Goal: Task Accomplishment & Management: Manage account settings

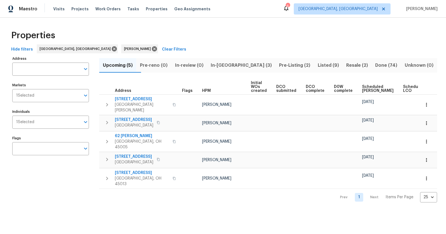
click at [280, 65] on span "Pre-Listing (2)" at bounding box center [295, 65] width 32 height 8
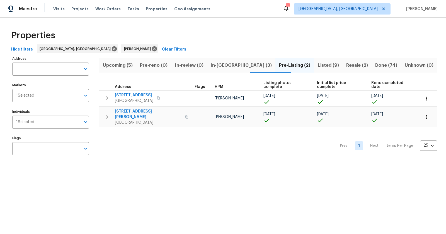
click at [233, 63] on span "In-reno (3)" at bounding box center [241, 65] width 62 height 8
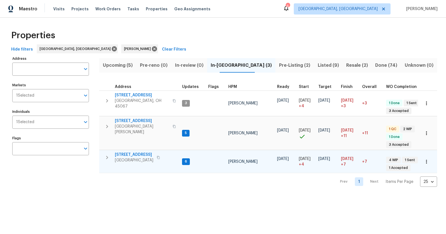
click at [139, 152] on span "6107 Driftwood Ct" at bounding box center [134, 155] width 38 height 6
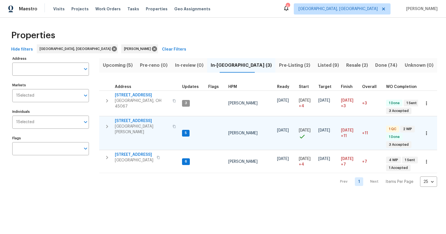
click at [129, 123] on span "[GEOGRAPHIC_DATA][PERSON_NAME]" at bounding box center [142, 128] width 54 height 11
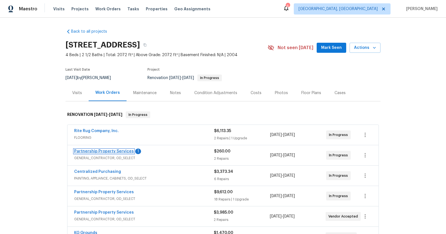
click at [109, 149] on link "Partnership Property Services" at bounding box center [104, 151] width 60 height 4
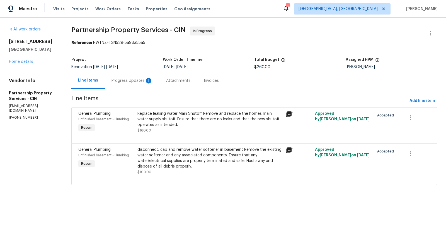
click at [151, 79] on div "Progress Updates 1" at bounding box center [131, 81] width 41 height 6
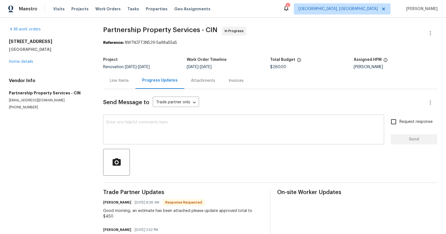
scroll to position [0, 0]
click at [129, 79] on div "Line Items" at bounding box center [119, 80] width 19 height 6
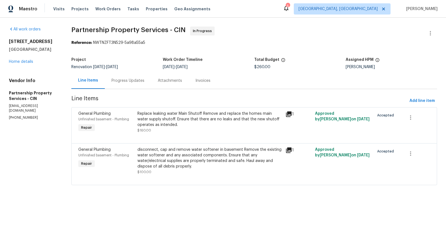
click at [186, 125] on div "Replace leaking water Main Shutoff Remove and replace the homes main water supp…" at bounding box center [209, 119] width 145 height 17
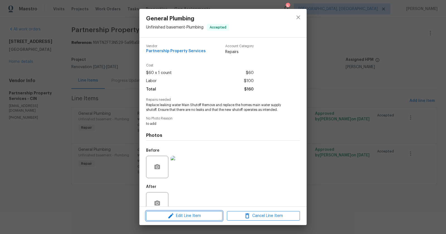
click at [165, 214] on span "Edit Line Item" at bounding box center [184, 215] width 73 height 7
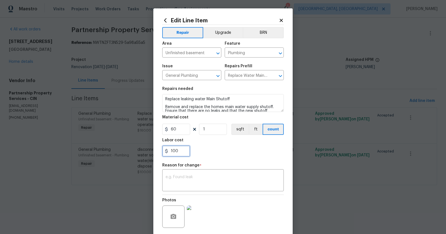
click at [185, 152] on input "100" at bounding box center [176, 150] width 28 height 11
type input "1"
click at [280, 19] on icon at bounding box center [281, 20] width 3 height 3
type input "0"
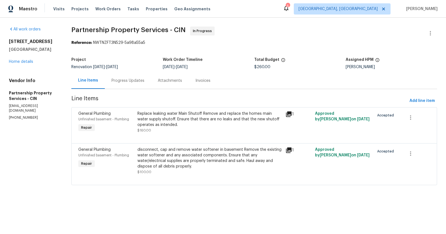
click at [207, 155] on div "disconnect, cap and remove water softener in basement Remove the existing water…" at bounding box center [209, 158] width 145 height 22
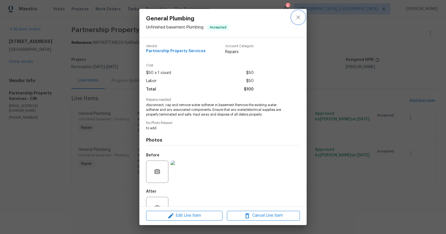
click at [299, 18] on icon "close" at bounding box center [298, 17] width 4 height 4
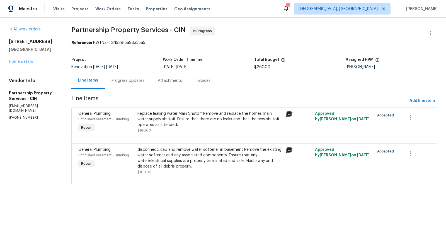
click at [220, 109] on div "Replace leaking water Main Shutoff Remove and replace the homes main water supp…" at bounding box center [210, 122] width 148 height 26
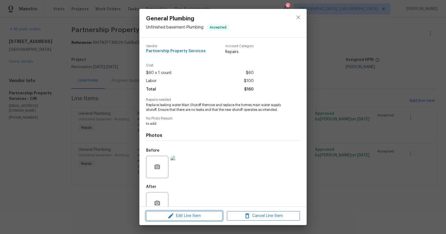
click at [177, 213] on span "Edit Line Item" at bounding box center [184, 215] width 73 height 7
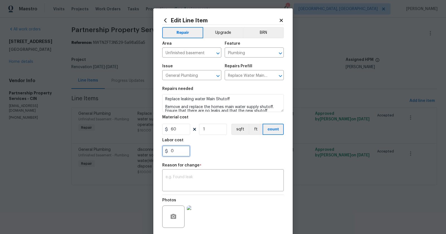
click at [181, 154] on input "0" at bounding box center [176, 150] width 28 height 11
type input "1"
type input "390"
click at [250, 154] on div "390" at bounding box center [223, 150] width 122 height 11
click at [182, 152] on input "390" at bounding box center [176, 150] width 28 height 11
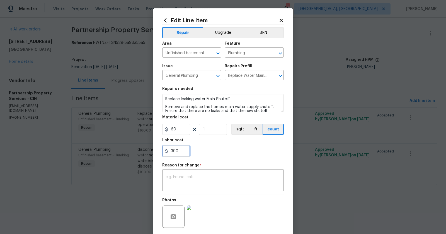
click at [182, 152] on input "390" at bounding box center [176, 150] width 28 height 11
click at [281, 19] on icon at bounding box center [281, 20] width 5 height 5
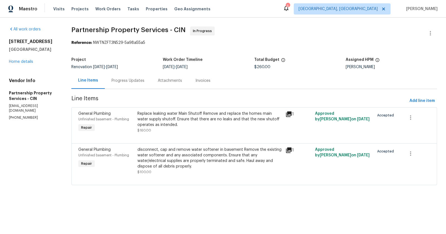
click at [330, 52] on section "Partnership Property Services - CIN In Progress Reference: NWTNZFT3N529-5a98a55…" at bounding box center [254, 108] width 366 height 165
click at [234, 126] on div "Replace leaking water Main Shutoff Remove and replace the homes main water supp…" at bounding box center [209, 119] width 145 height 17
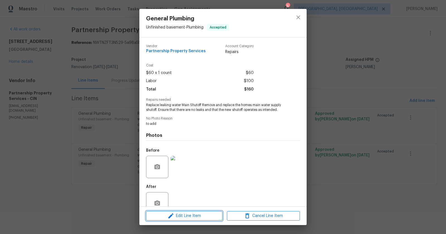
click at [185, 215] on span "Edit Line Item" at bounding box center [184, 215] width 73 height 7
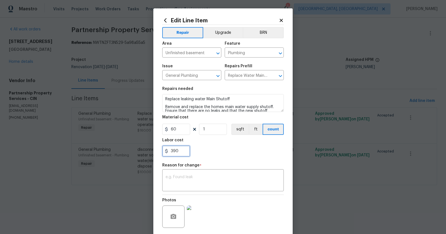
click at [184, 153] on input "390" at bounding box center [176, 150] width 28 height 11
type input "290"
click at [225, 142] on div "Labor cost" at bounding box center [223, 141] width 122 height 7
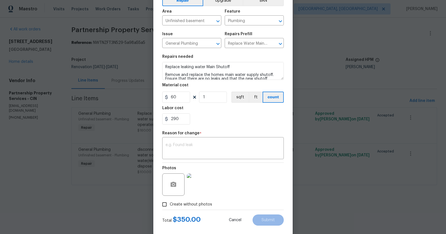
scroll to position [41, 0]
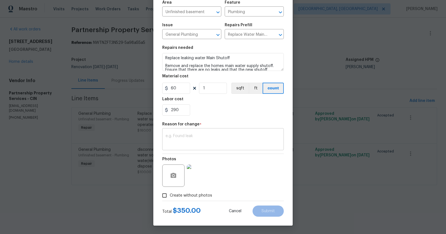
click at [190, 143] on textarea at bounding box center [223, 140] width 115 height 12
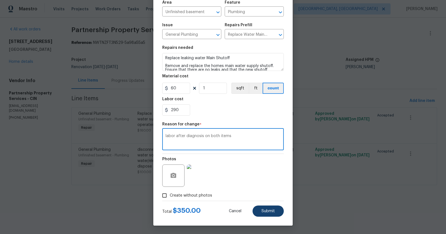
type textarea "labor after diagnosis on both items"
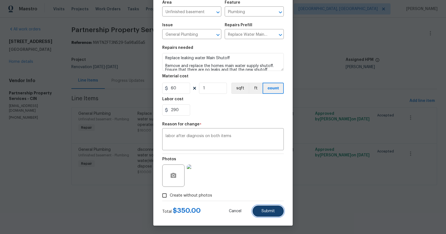
click at [270, 207] on button "Submit" at bounding box center [268, 210] width 31 height 11
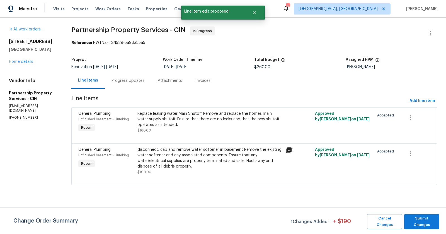
scroll to position [0, 0]
click at [423, 221] on span "Submit Changes" at bounding box center [422, 221] width 30 height 13
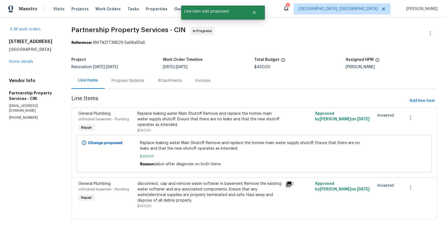
click at [144, 81] on div "Progress Updates" at bounding box center [127, 81] width 33 height 6
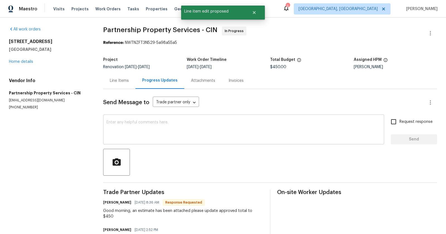
click at [160, 122] on textarea at bounding box center [243, 130] width 274 height 20
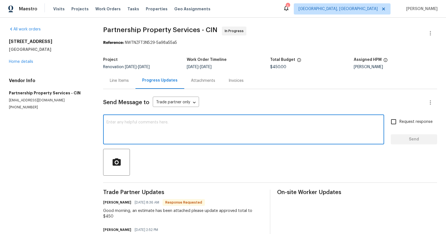
type textarea "o"
type textarea "Good to go. Thanks for getting out there same day"
click at [410, 141] on span "Send" at bounding box center [413, 139] width 37 height 7
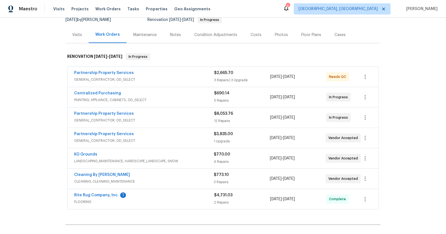
scroll to position [62, 0]
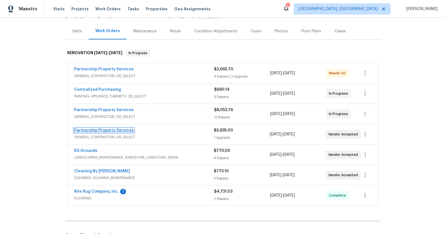
click at [93, 128] on link "Partnership Property Services" at bounding box center [104, 130] width 60 height 4
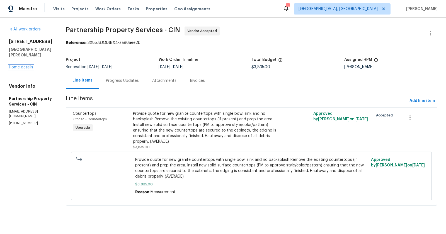
click at [26, 65] on link "Home details" at bounding box center [21, 67] width 24 height 4
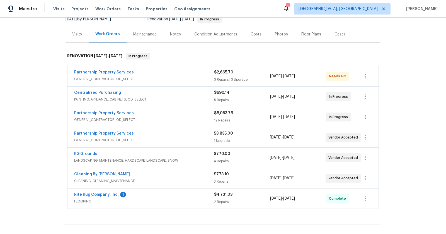
scroll to position [59, 0]
click at [109, 116] on span "GENERAL_CONTRACTOR, OD_SELECT" at bounding box center [144, 119] width 140 height 6
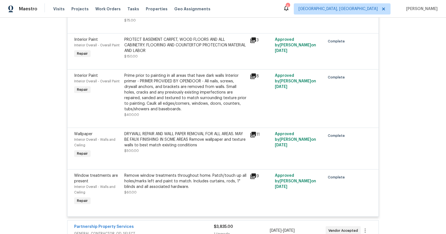
scroll to position [709, 0]
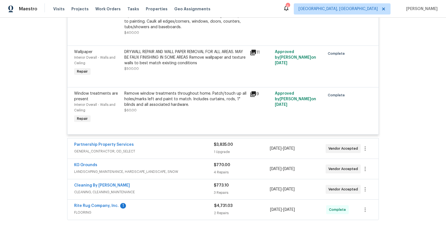
click at [43, 137] on div "Back to all projects 7795 Rock Port Way, West Chester, OH 45069 4 Beds | 3 1/2 …" at bounding box center [223, 126] width 446 height 216
click at [161, 142] on div "Partnership Property Services" at bounding box center [144, 145] width 140 height 7
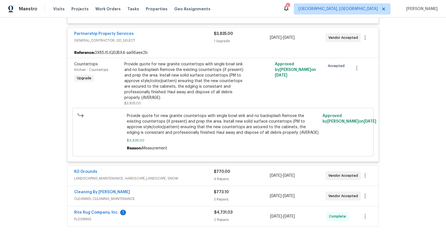
scroll to position [826, 0]
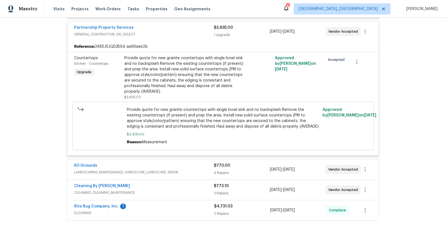
click at [44, 109] on div "Back to all projects 7795 Rock Port Way, West Chester, OH 45069 4 Beds | 3 1/2 …" at bounding box center [223, 126] width 446 height 216
click at [14, 132] on div "Back to all projects 7795 Rock Port Way, West Chester, OH 45069 4 Beds | 3 1/2 …" at bounding box center [223, 126] width 446 height 216
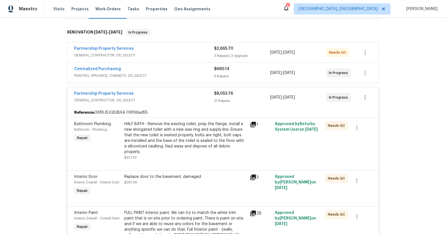
scroll to position [80, 0]
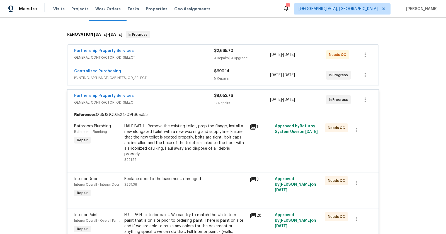
click at [135, 52] on div "Partnership Property Services" at bounding box center [144, 51] width 140 height 7
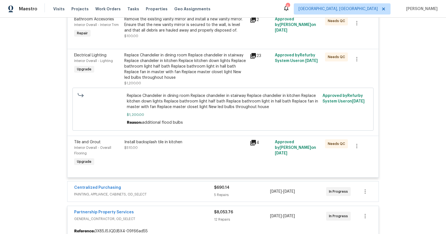
scroll to position [312, 0]
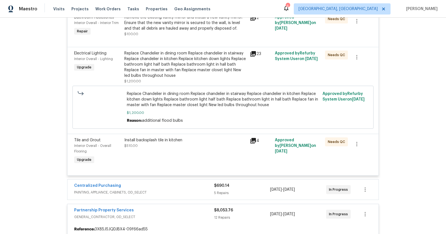
click at [191, 139] on div "Install backsplash tile in kitchen $510.00" at bounding box center [185, 142] width 122 height 11
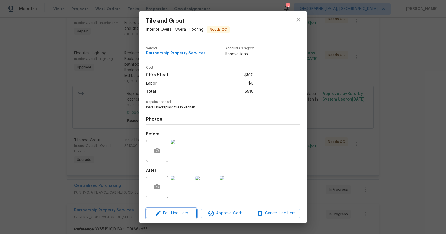
click at [176, 218] on button "Edit Line Item" at bounding box center [171, 213] width 50 height 10
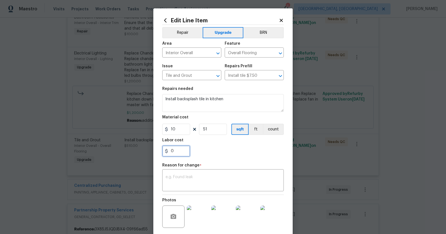
click at [179, 151] on input "0" at bounding box center [176, 150] width 28 height 11
type input "300"
click at [208, 162] on div "Repair Upgrade BRN Area Interior Overall ​ Feature Overall Flooring ​ Issue Til…" at bounding box center [223, 133] width 122 height 217
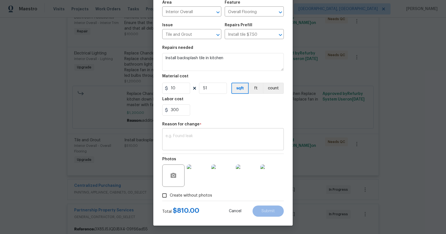
click at [205, 142] on textarea at bounding box center [223, 140] width 115 height 12
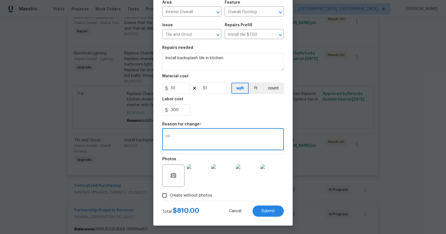
type textarea "c"
click at [180, 111] on input "300" at bounding box center [176, 109] width 28 height 11
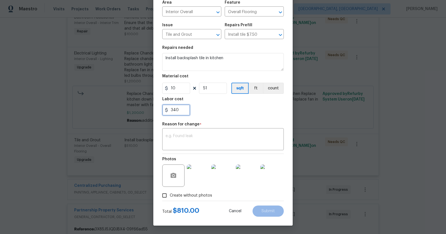
type input "340"
click at [208, 110] on div "340" at bounding box center [223, 109] width 122 height 11
click at [191, 145] on textarea at bounding box center [223, 140] width 115 height 12
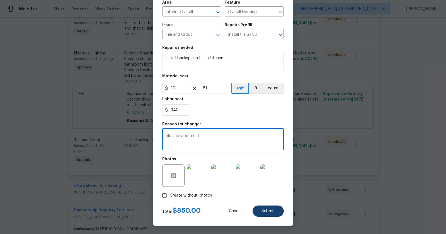
type textarea "tile and labor cost."
click at [273, 209] on span "Submit" at bounding box center [267, 211] width 13 height 4
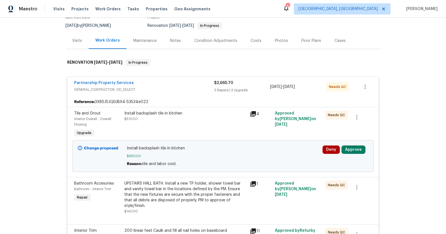
scroll to position [0, 0]
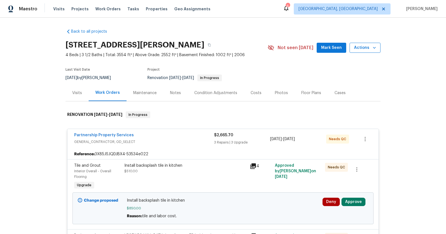
click at [368, 46] on span "Actions" at bounding box center [365, 47] width 22 height 7
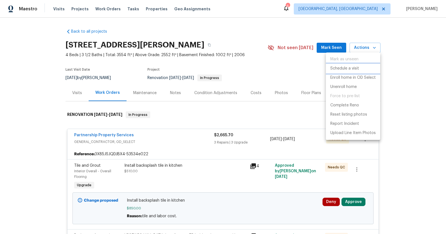
click at [354, 69] on p "Schedule a visit" at bounding box center [344, 68] width 29 height 6
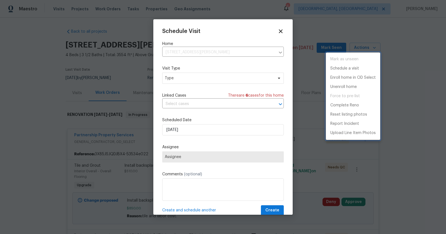
click at [208, 83] on div at bounding box center [223, 117] width 446 height 234
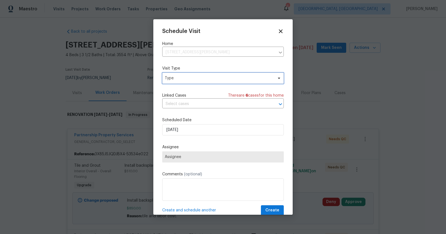
click at [210, 81] on span "Type" at bounding box center [223, 77] width 122 height 11
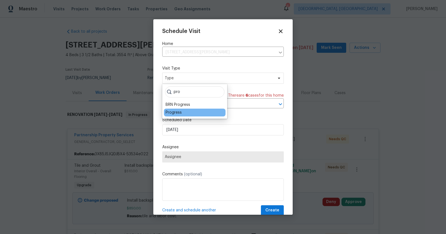
type input "pro"
click at [195, 110] on div "Progress" at bounding box center [195, 112] width 62 height 8
click at [185, 115] on div "Progress" at bounding box center [195, 112] width 62 height 8
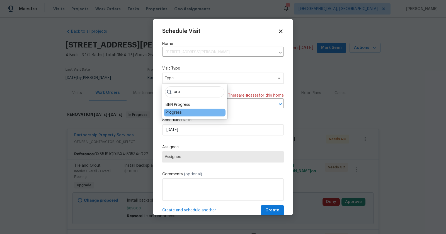
click at [190, 113] on div "Progress" at bounding box center [195, 112] width 62 height 8
click at [171, 111] on div "Progress" at bounding box center [174, 113] width 16 height 6
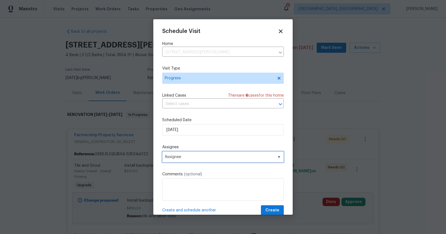
click at [185, 153] on span "Assignee" at bounding box center [223, 156] width 122 height 11
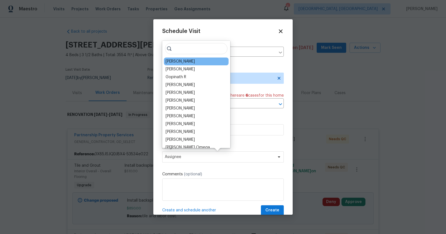
click at [188, 59] on div "[PERSON_NAME]" at bounding box center [196, 61] width 65 height 8
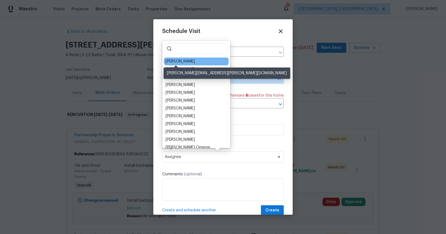
click at [174, 61] on div "[PERSON_NAME]" at bounding box center [180, 62] width 29 height 6
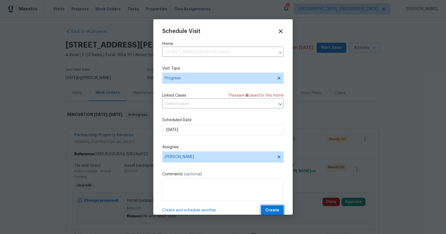
click at [276, 210] on span "Create" at bounding box center [272, 210] width 14 height 7
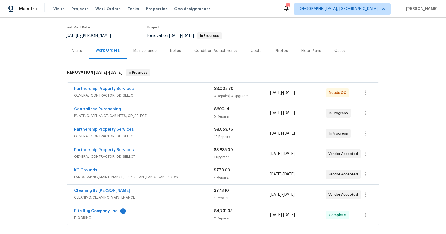
scroll to position [46, 0]
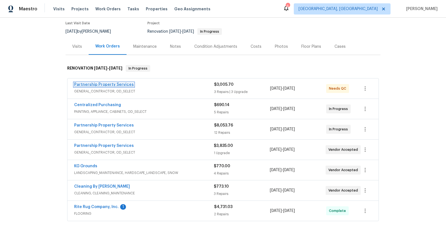
click at [113, 85] on link "Partnership Property Services" at bounding box center [104, 85] width 60 height 4
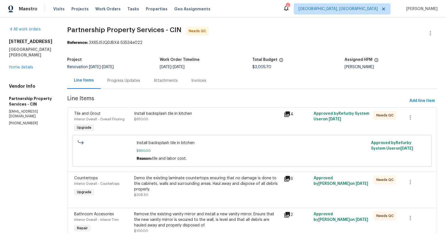
click at [140, 81] on div "Progress Updates" at bounding box center [123, 81] width 33 height 6
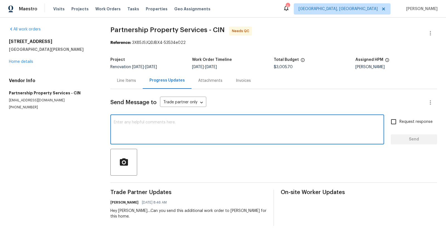
click at [176, 132] on textarea at bounding box center [247, 130] width 267 height 20
type textarea "Updated tile pricing, FYI"
click at [398, 125] on input "Request response" at bounding box center [394, 122] width 12 height 12
checkbox input "true"
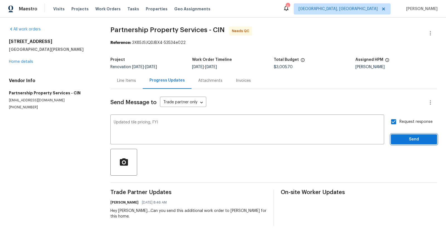
click at [408, 138] on span "Send" at bounding box center [413, 139] width 37 height 7
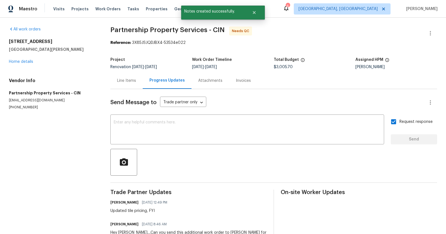
click at [28, 64] on div "All work orders 7795 Rock Port Way West Chester, OH 45069 Home details Vendor I…" at bounding box center [53, 67] width 88 height 83
click at [28, 62] on link "Home details" at bounding box center [21, 62] width 24 height 4
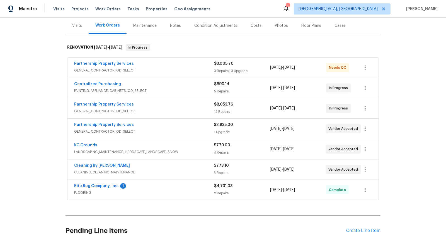
scroll to position [70, 0]
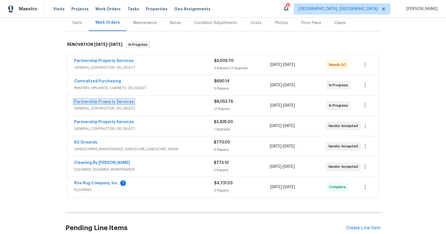
click at [110, 100] on link "Partnership Property Services" at bounding box center [104, 102] width 60 height 4
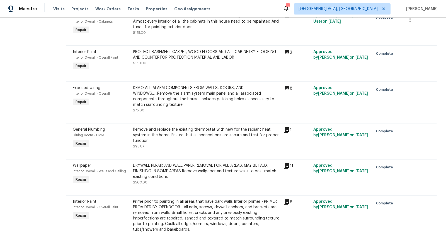
scroll to position [464, 0]
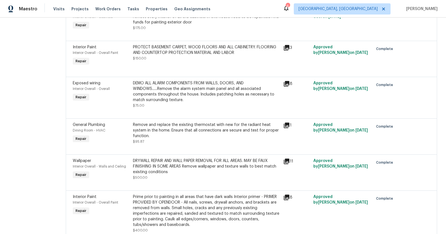
click at [234, 31] on div "Additional line item to address bathroom cabinet painting on the inside. Almost…" at bounding box center [206, 19] width 147 height 22
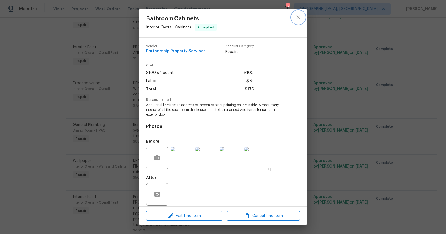
click at [297, 16] on icon "close" at bounding box center [298, 17] width 7 height 7
